Goal: Transaction & Acquisition: Purchase product/service

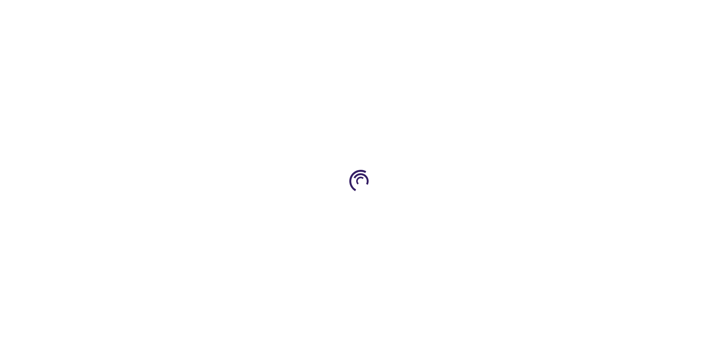
type input "1"
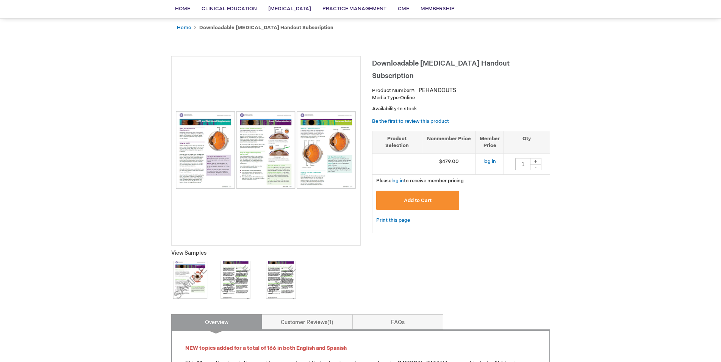
scroll to position [17, 0]
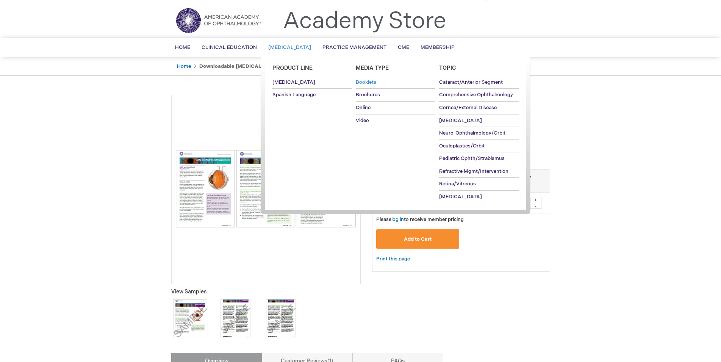
click at [370, 80] on span "Booklets" at bounding box center [366, 82] width 20 height 6
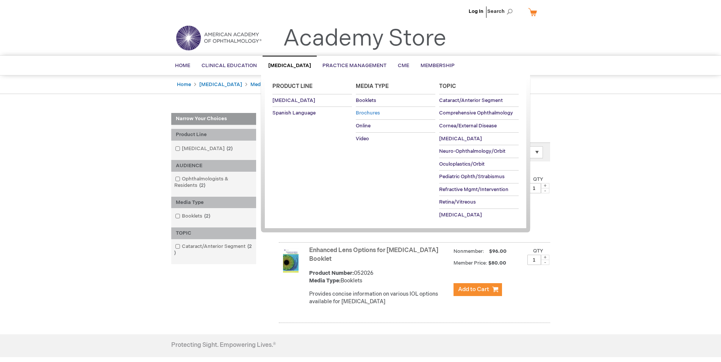
click at [368, 114] on span "Brochures" at bounding box center [368, 113] width 24 height 6
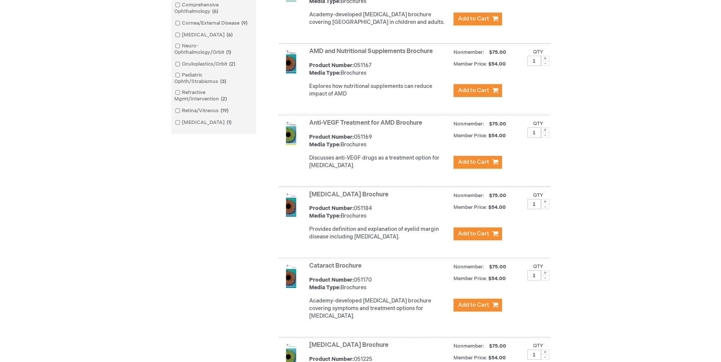
scroll to position [309, 0]
